Goal: Task Accomplishment & Management: Manage account settings

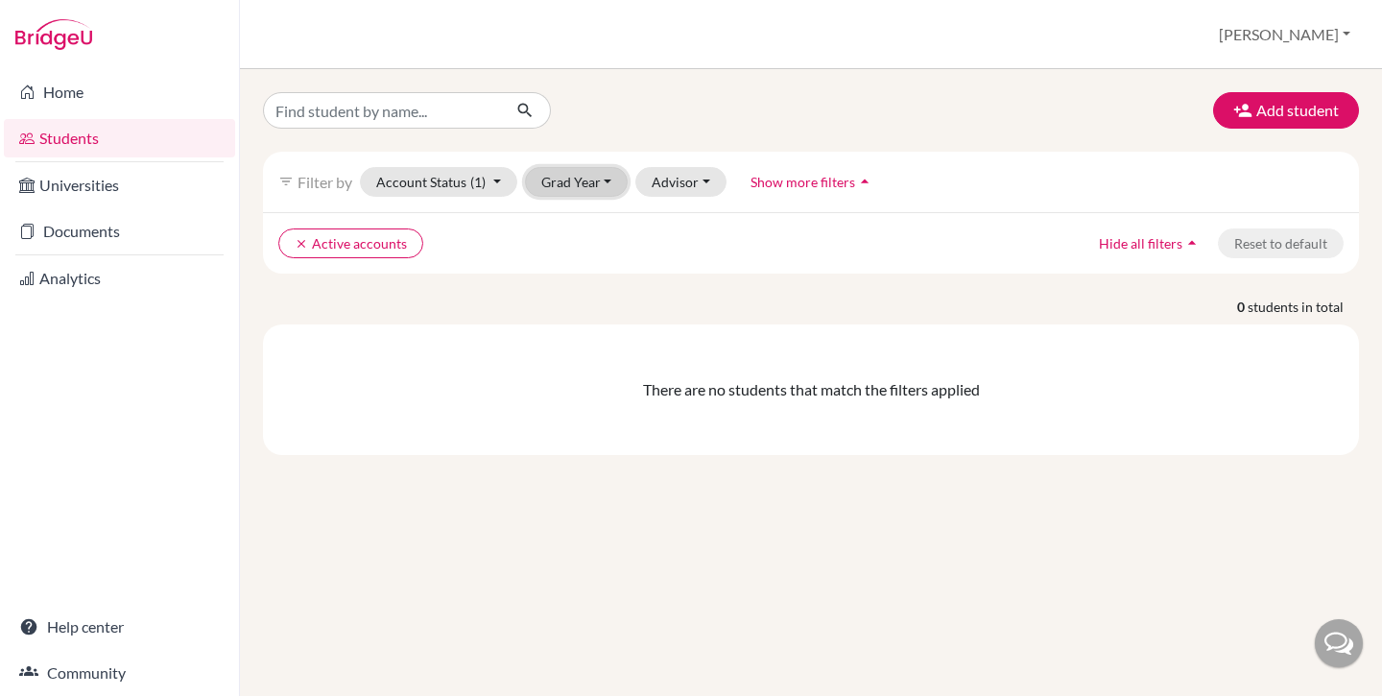
click at [594, 191] on button "Grad Year" at bounding box center [577, 182] width 104 height 30
click at [591, 223] on div "2026" at bounding box center [582, 222] width 67 height 23
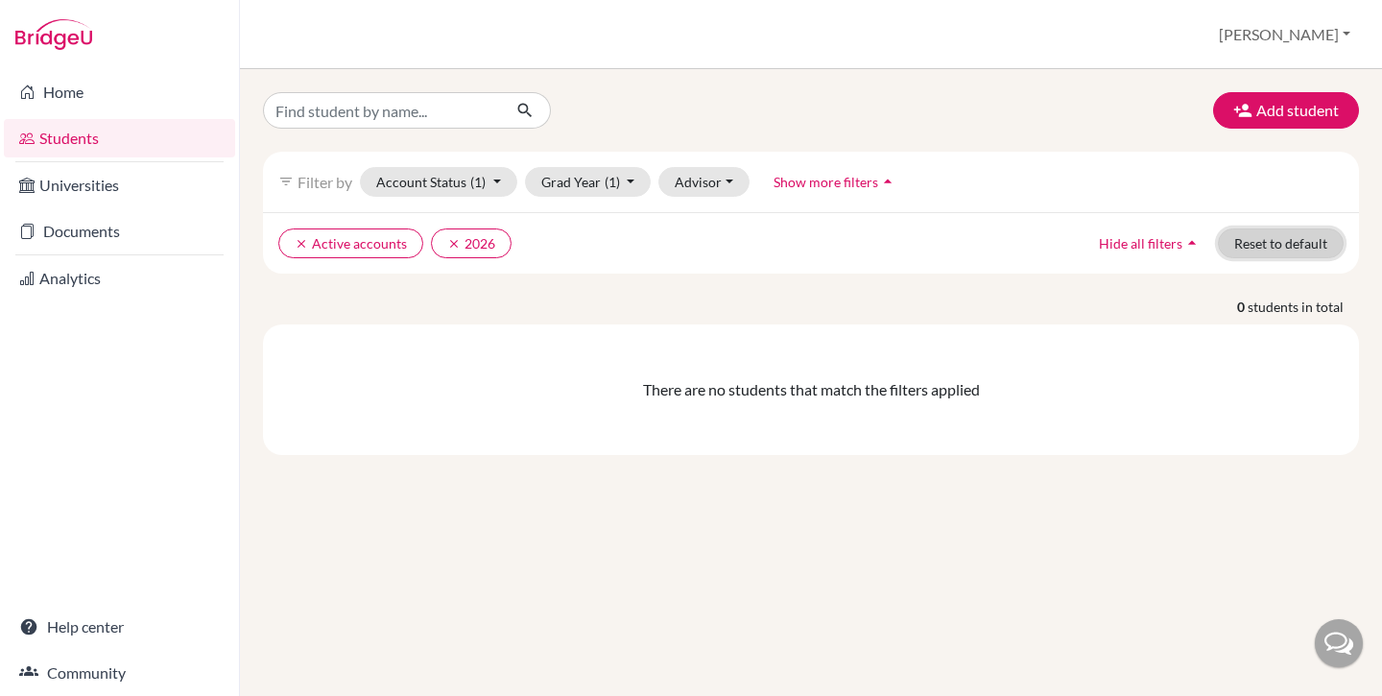
click at [1277, 250] on button "Reset to default" at bounding box center [1281, 243] width 126 height 30
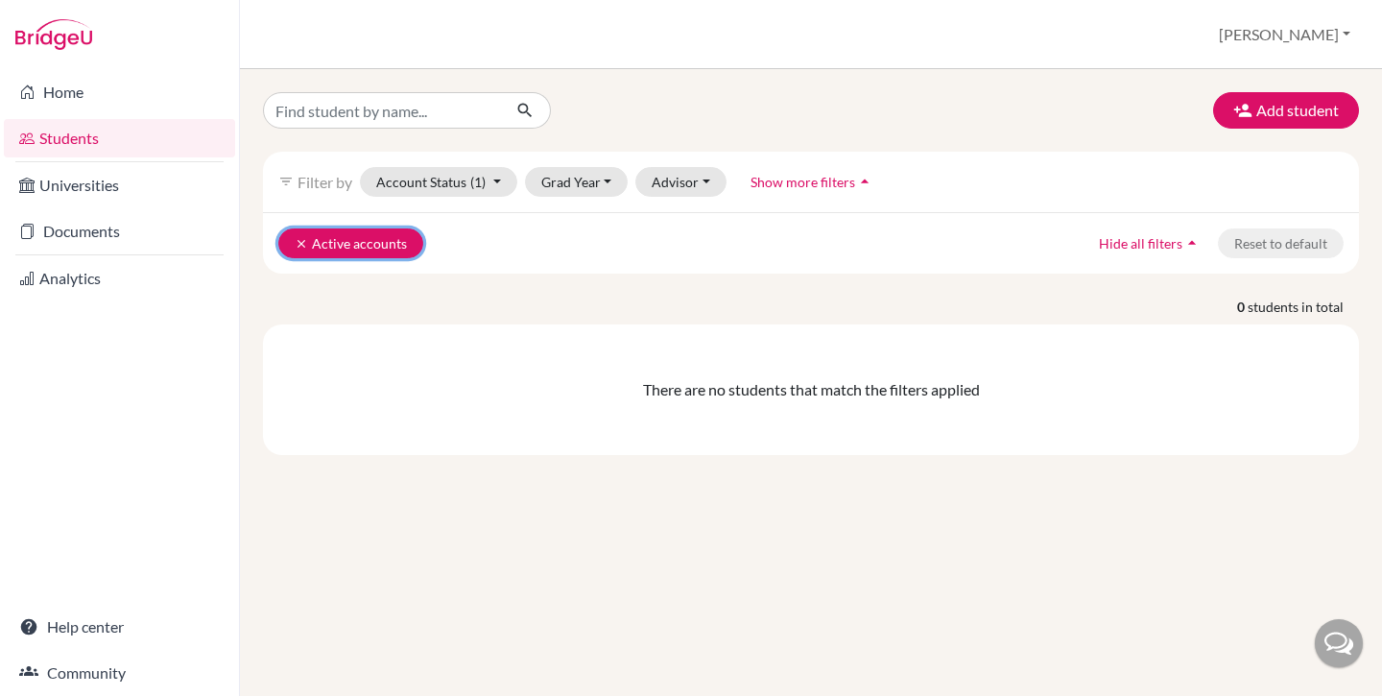
click at [297, 239] on icon "clear" at bounding box center [301, 243] width 13 height 13
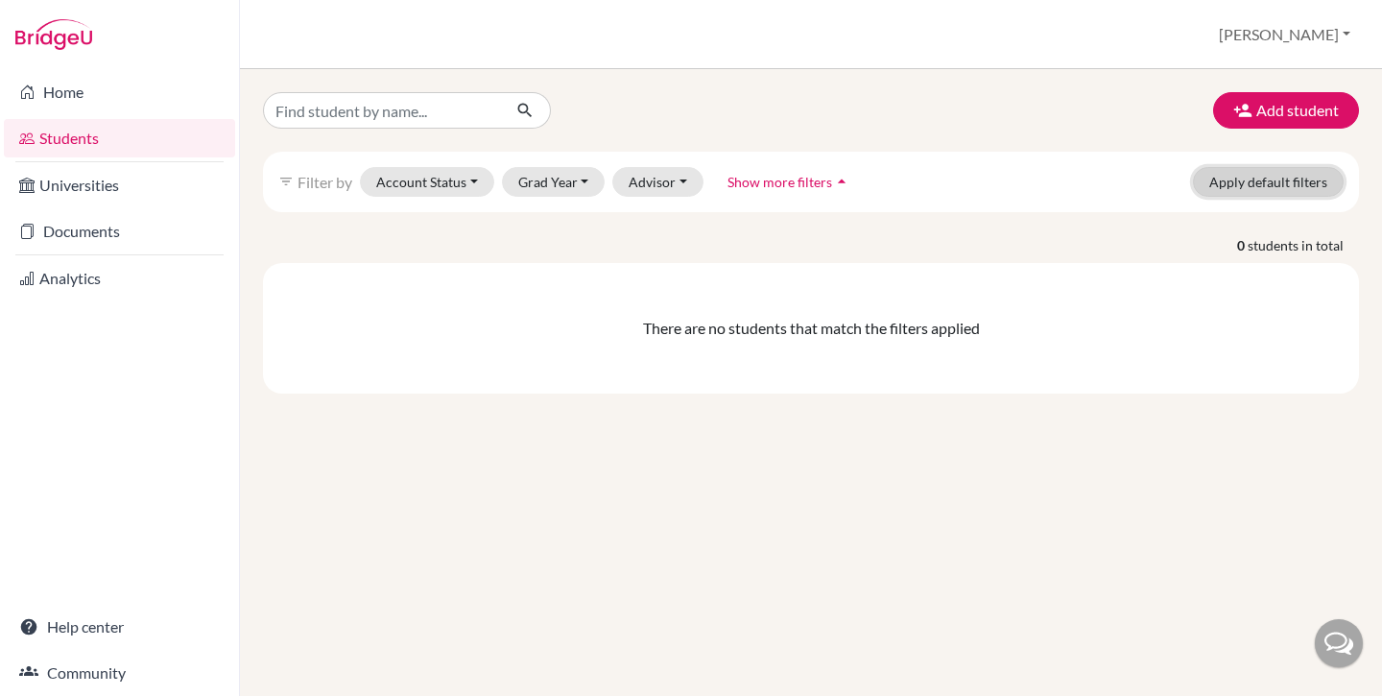
click at [1229, 181] on button "Apply default filters" at bounding box center [1268, 182] width 151 height 30
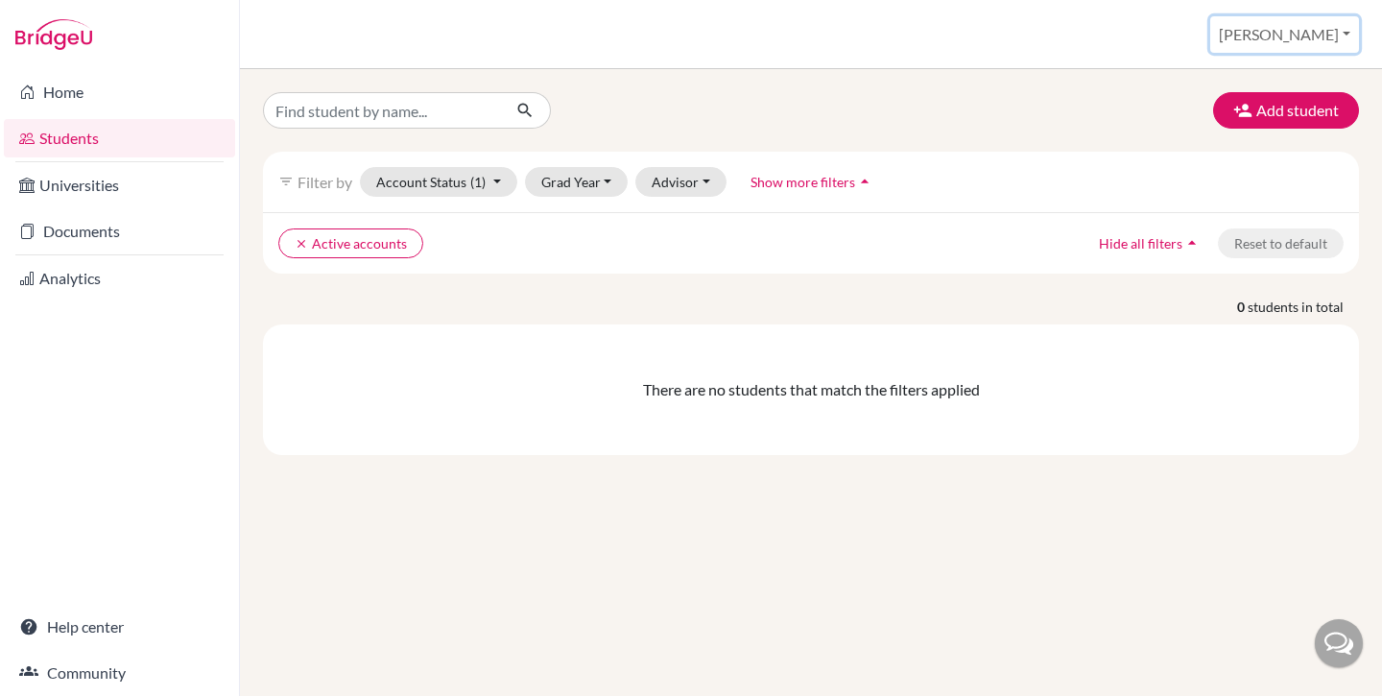
click at [1326, 31] on button "[PERSON_NAME]" at bounding box center [1284, 34] width 149 height 36
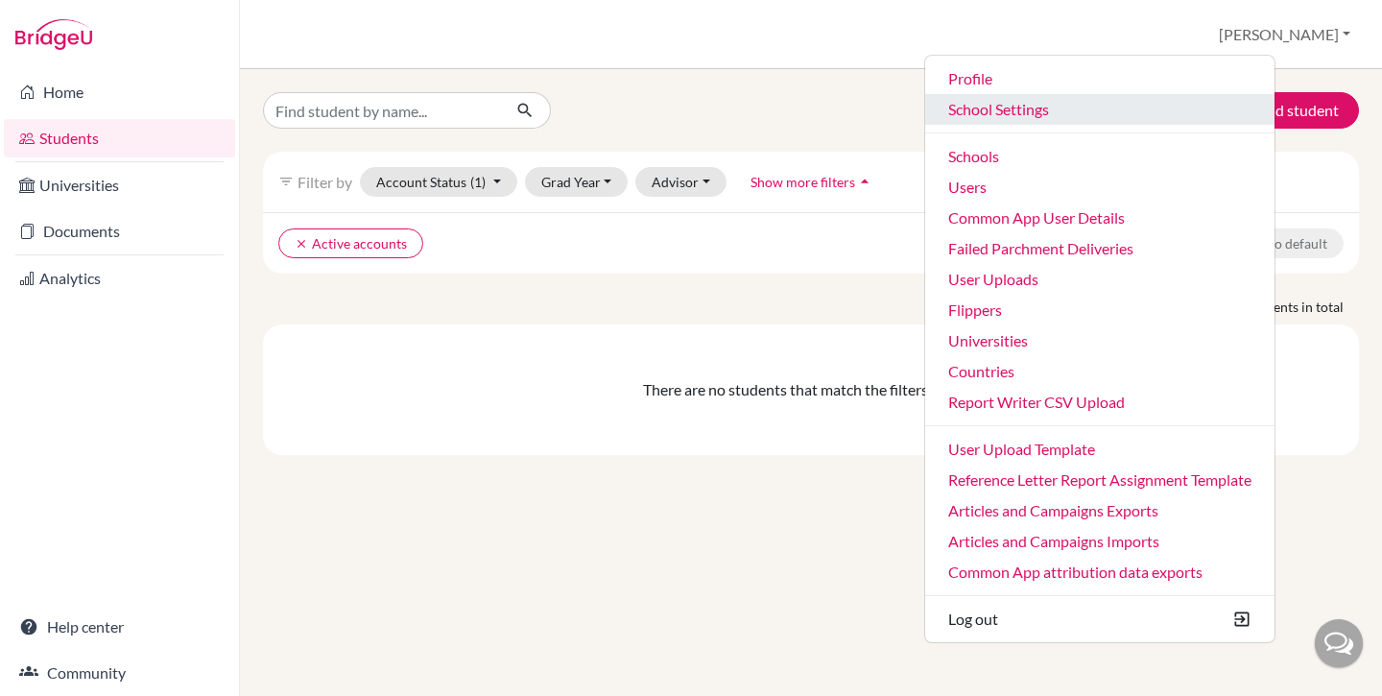
click at [1106, 104] on link "School Settings" at bounding box center [1099, 109] width 349 height 31
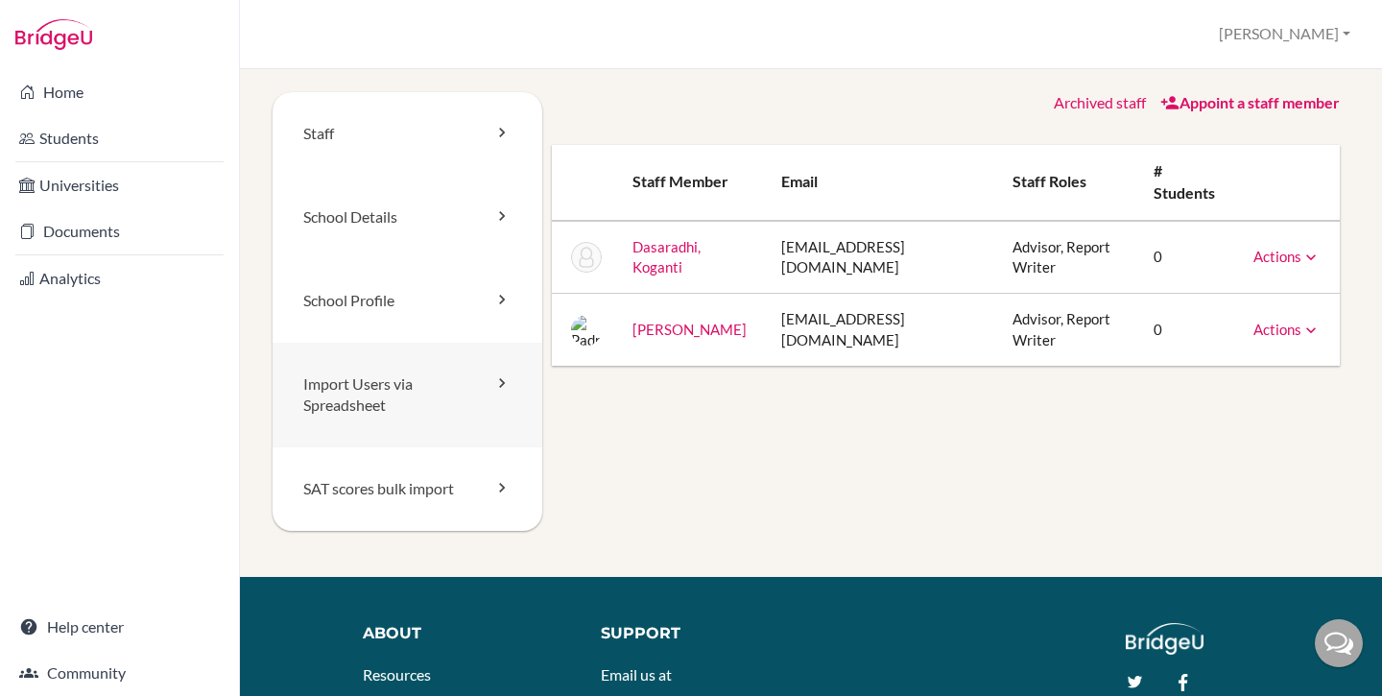
click at [380, 371] on link "Import Users via Spreadsheet" at bounding box center [408, 396] width 270 height 106
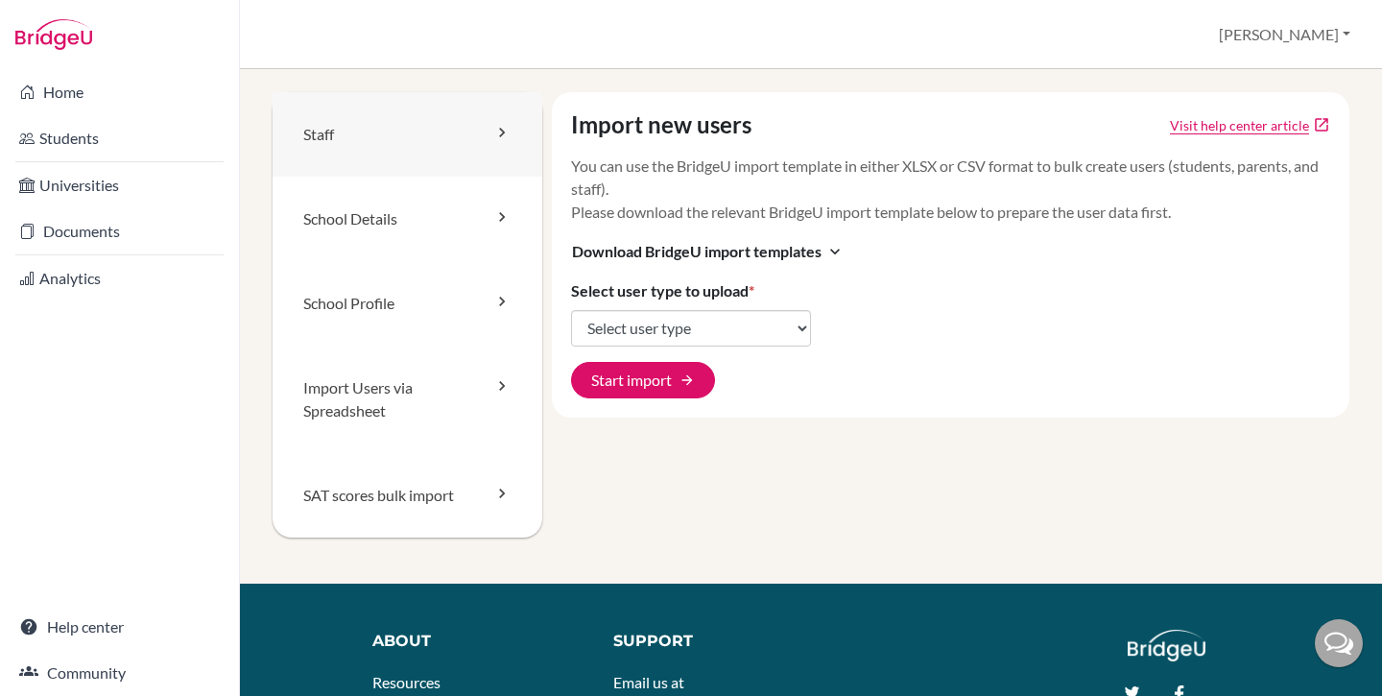
click at [347, 138] on link "Staff" at bounding box center [408, 134] width 270 height 84
